Goal: Navigation & Orientation: Go to known website

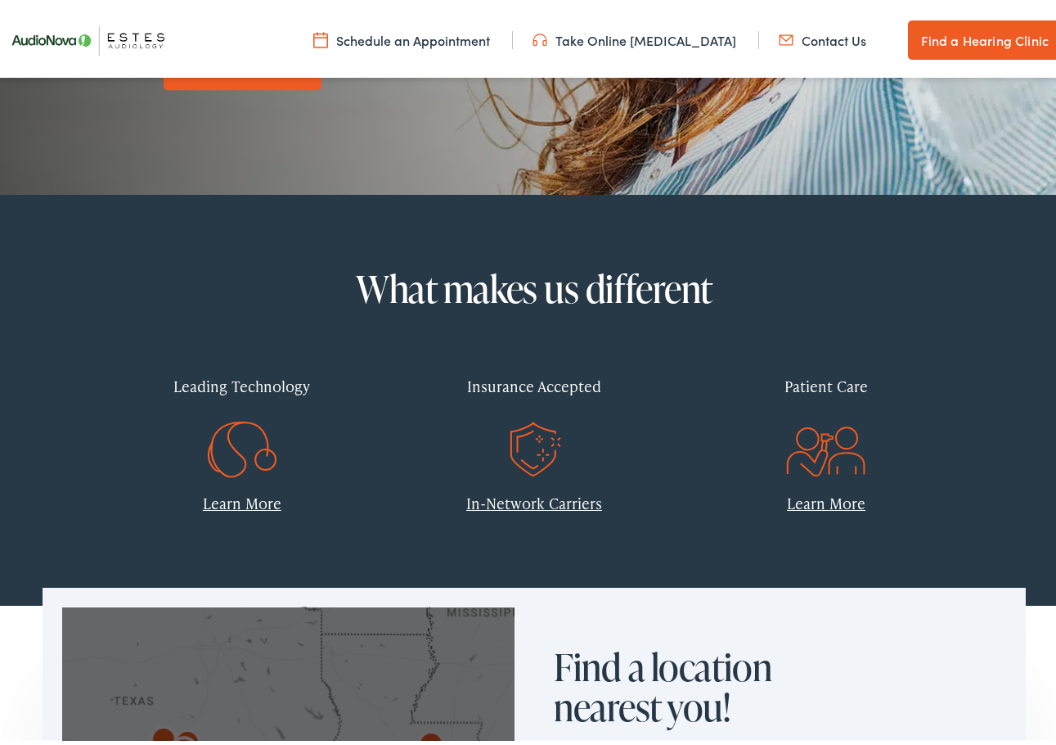
scroll to position [491, 0]
